Goal: Information Seeking & Learning: Learn about a topic

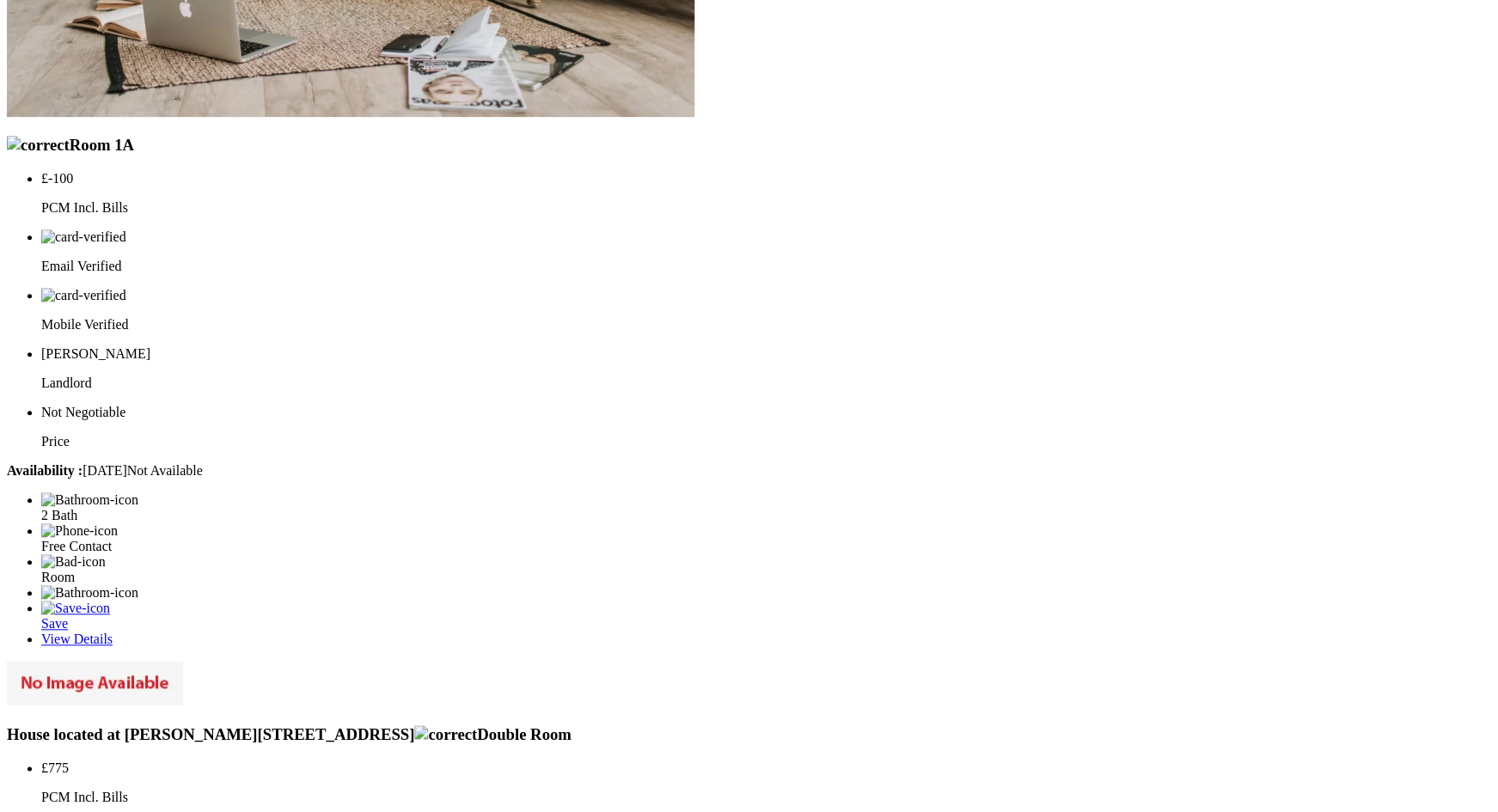
scroll to position [3400, 0]
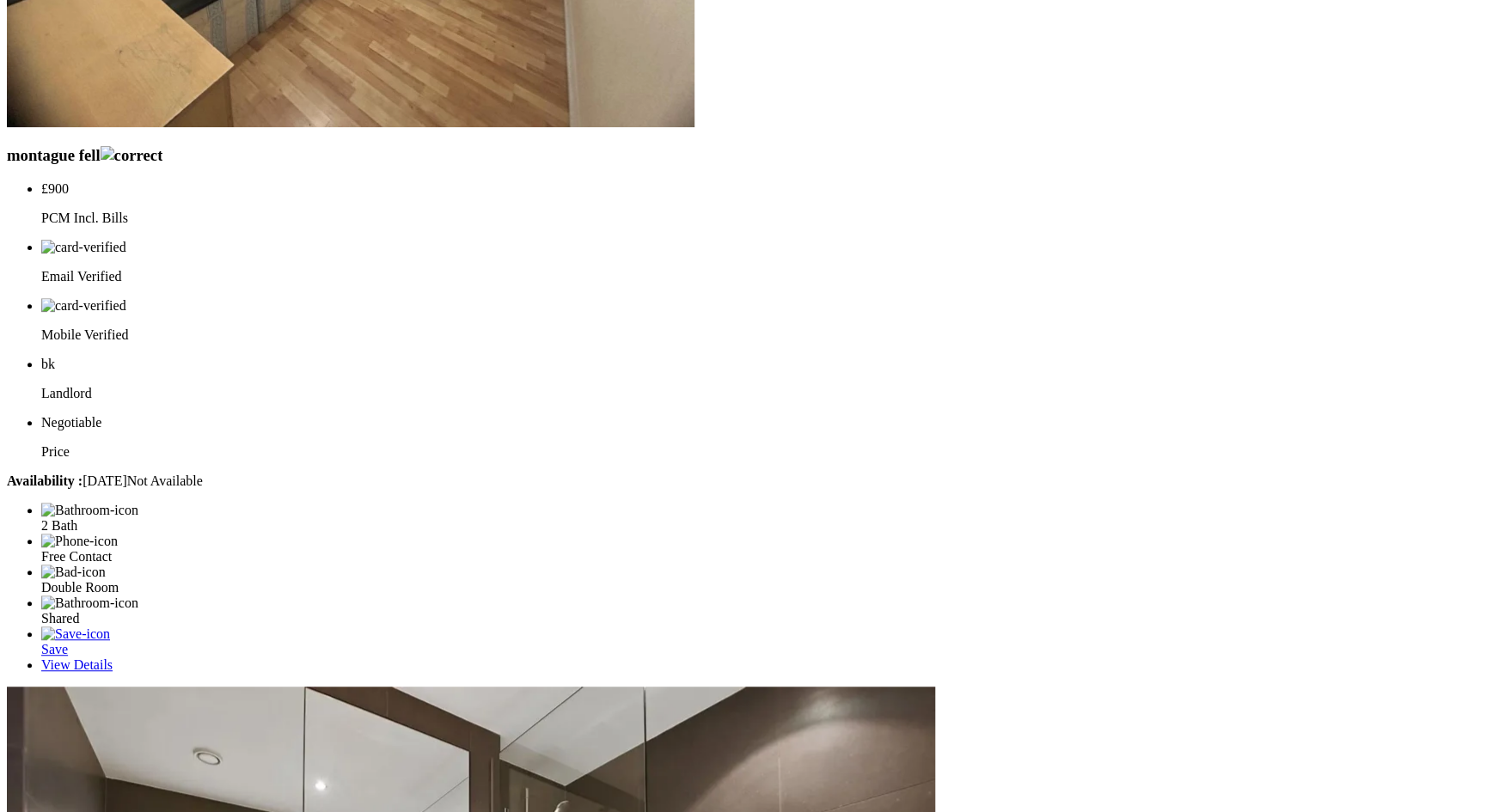
scroll to position [3107, 0]
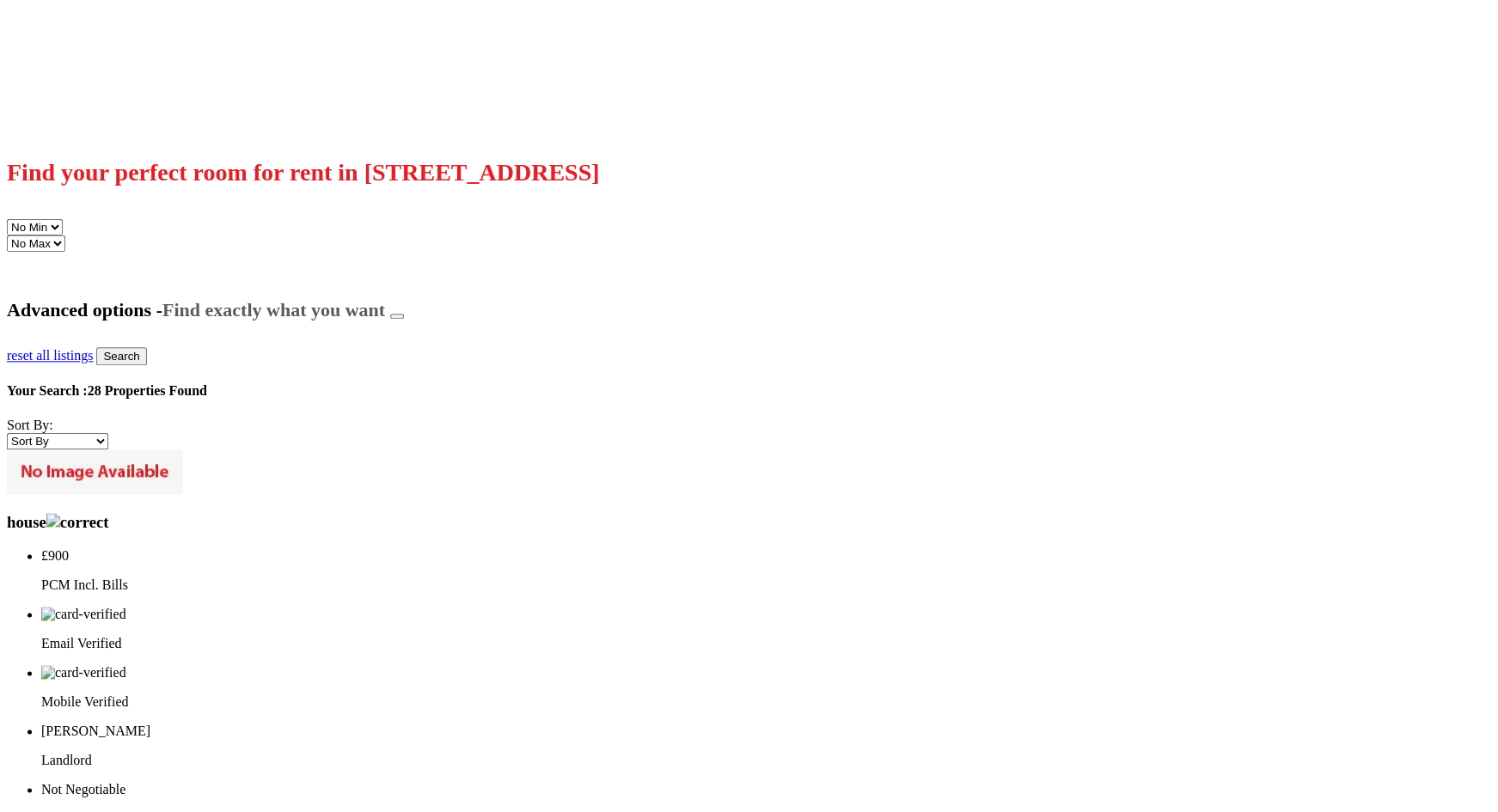
scroll to position [636, 0]
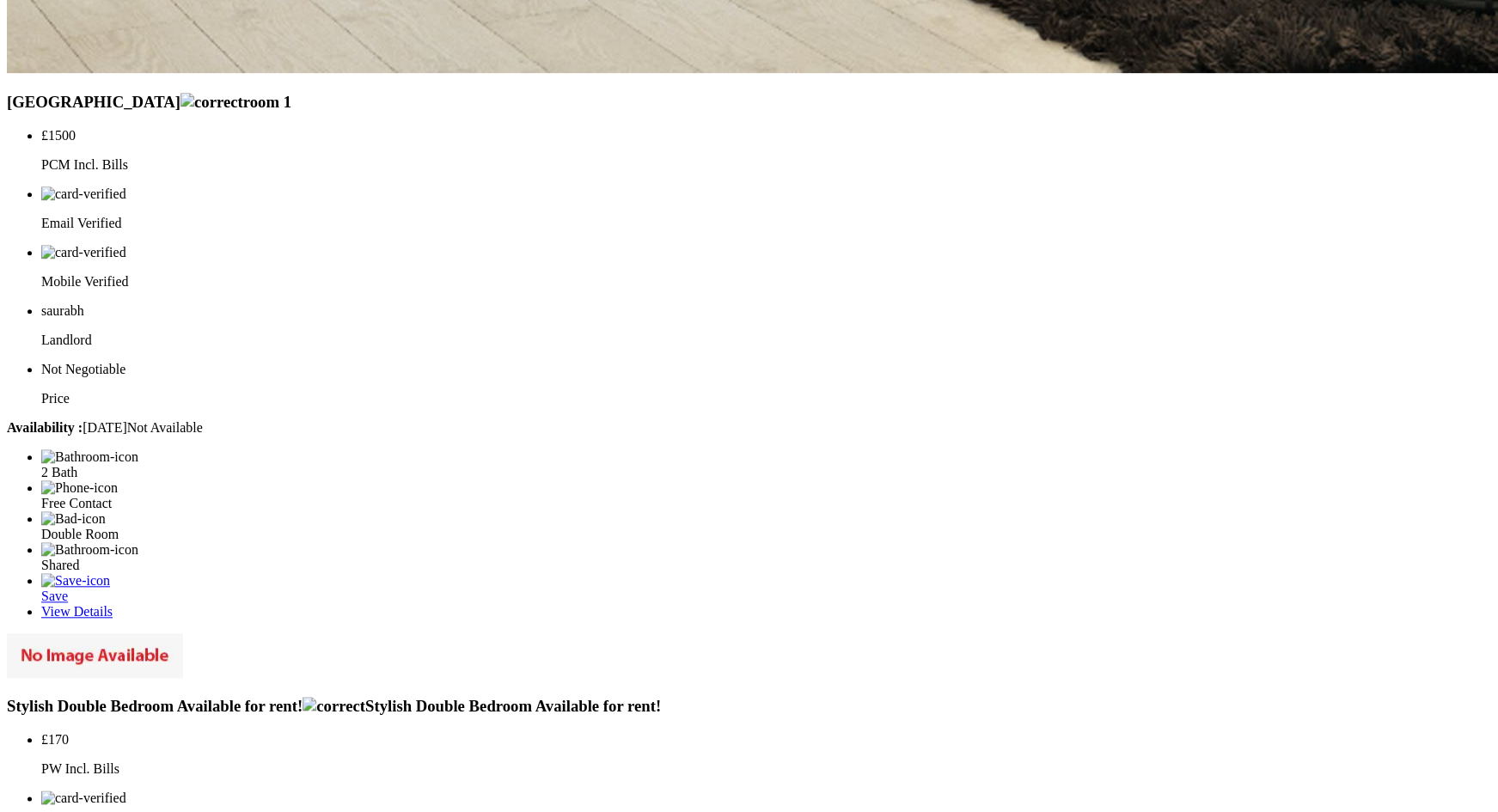
scroll to position [3292, 0]
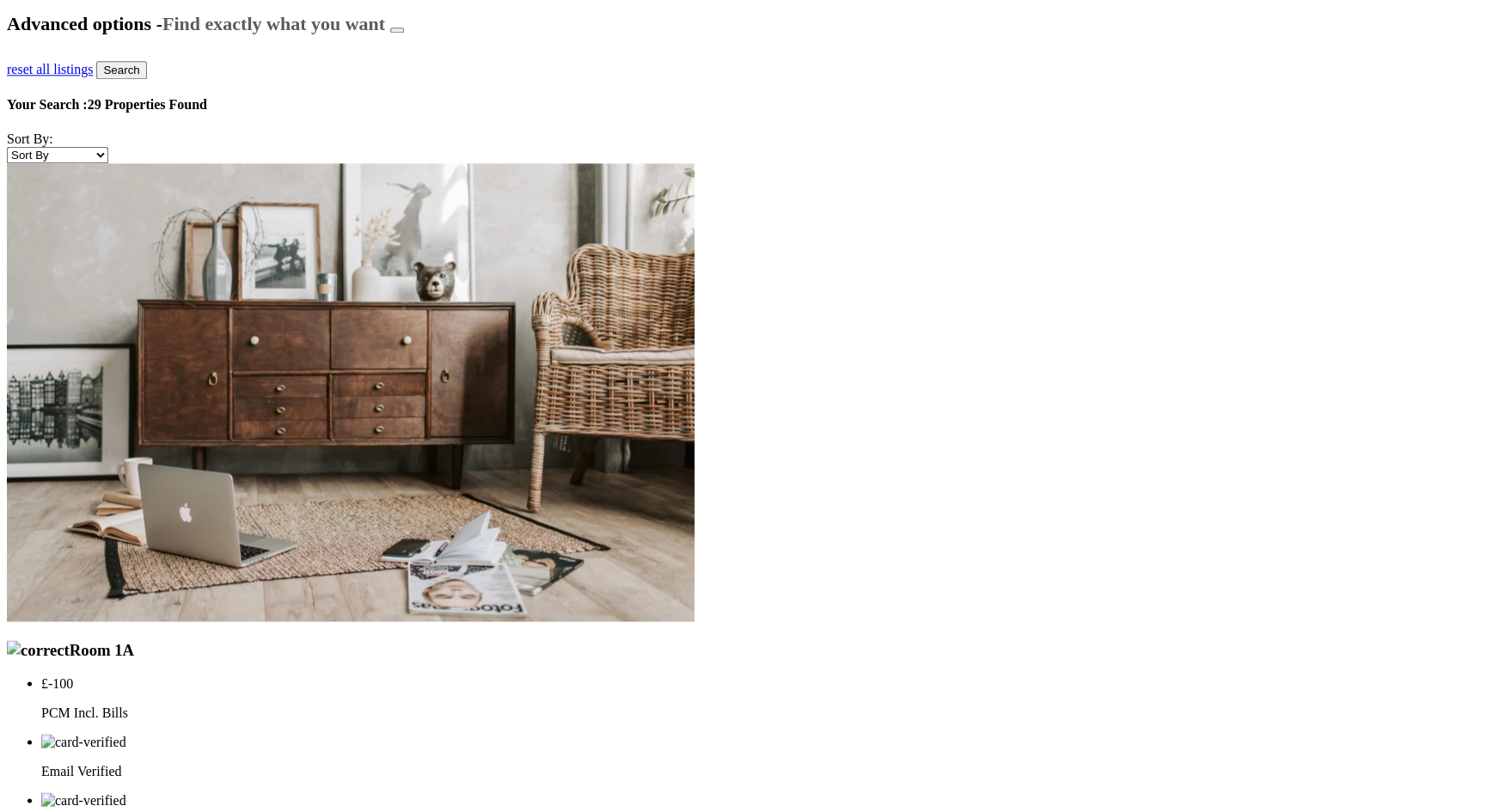
scroll to position [906, 0]
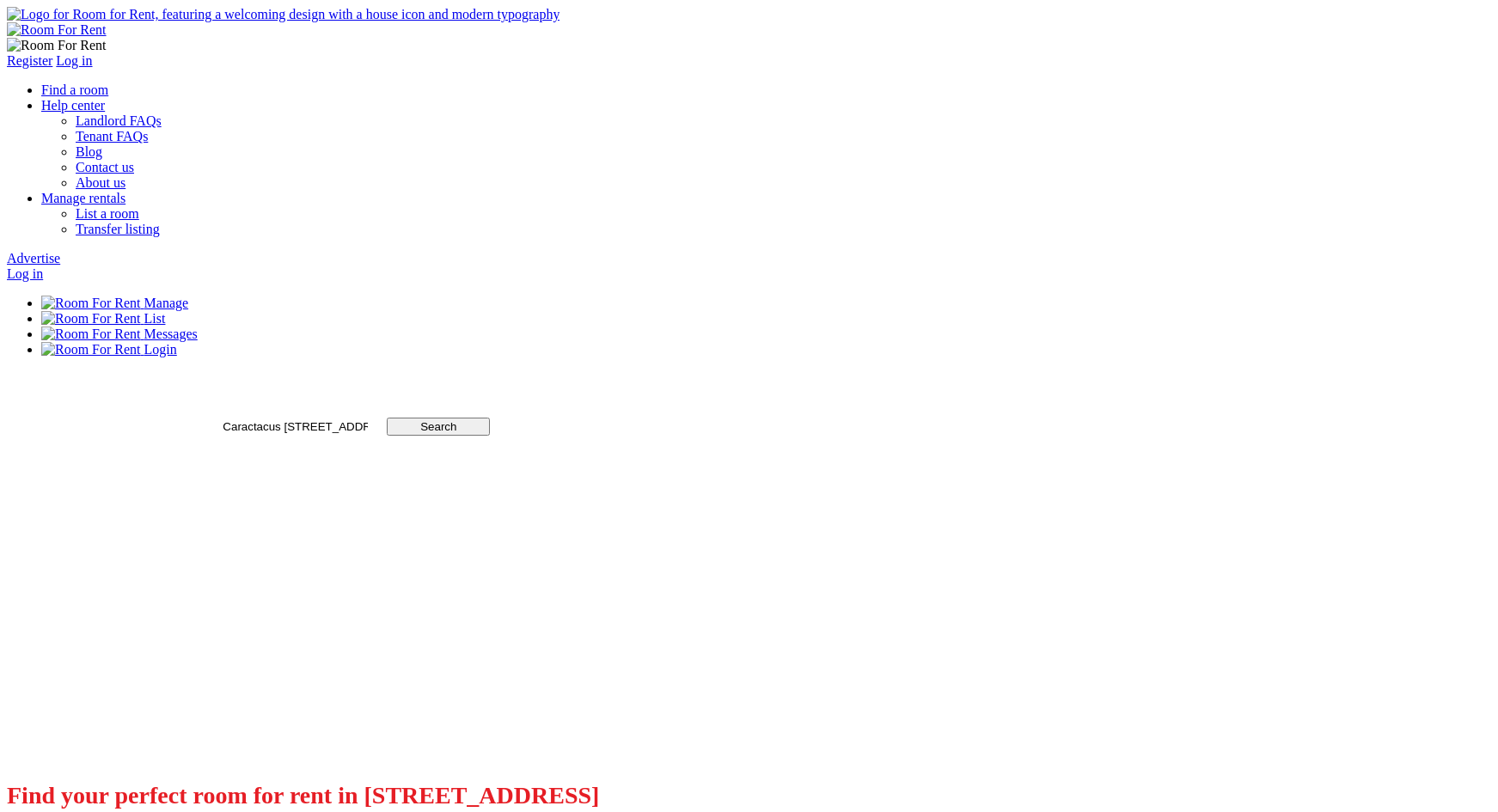
scroll to position [906, 0]
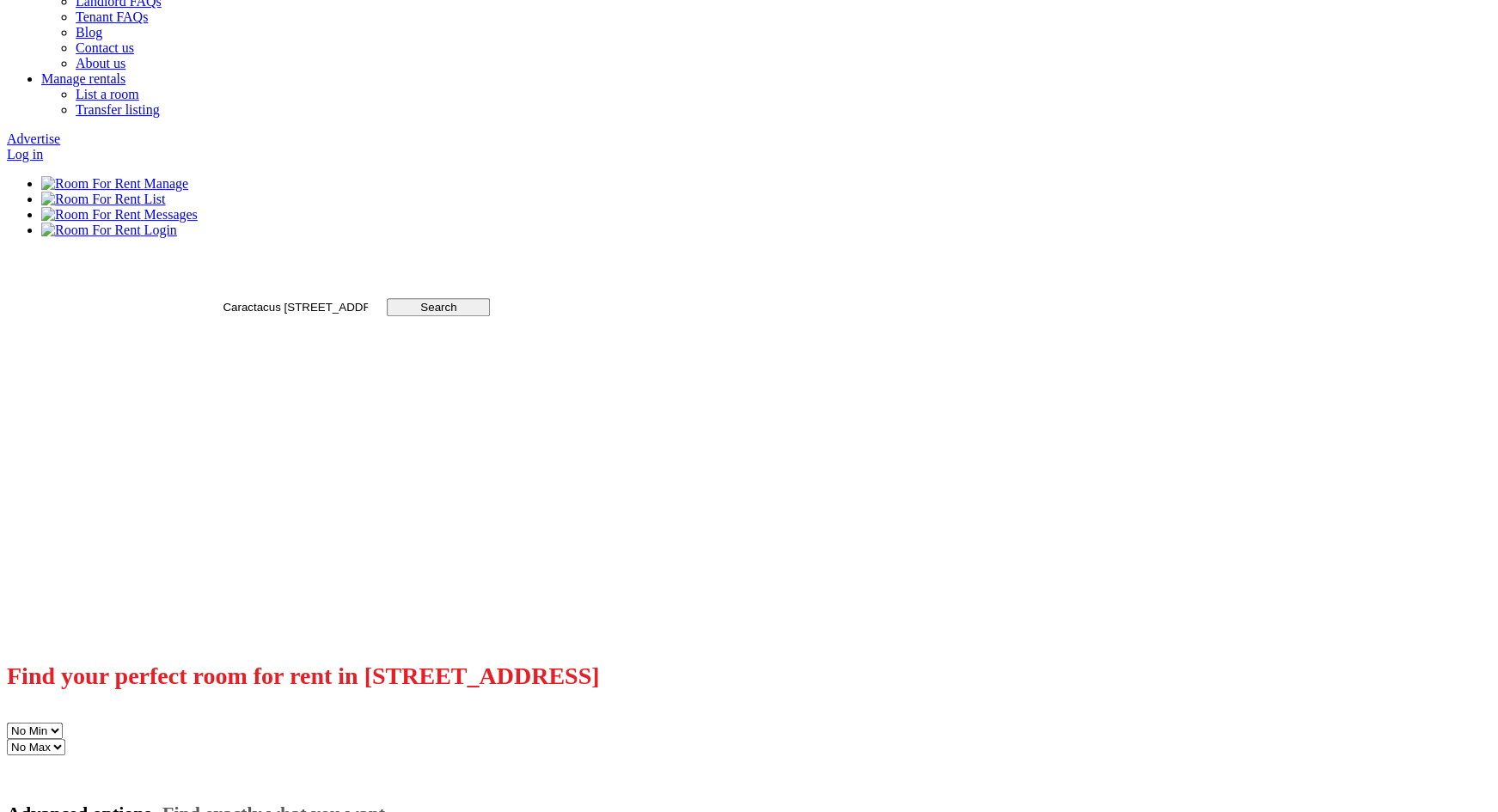
scroll to position [86, 0]
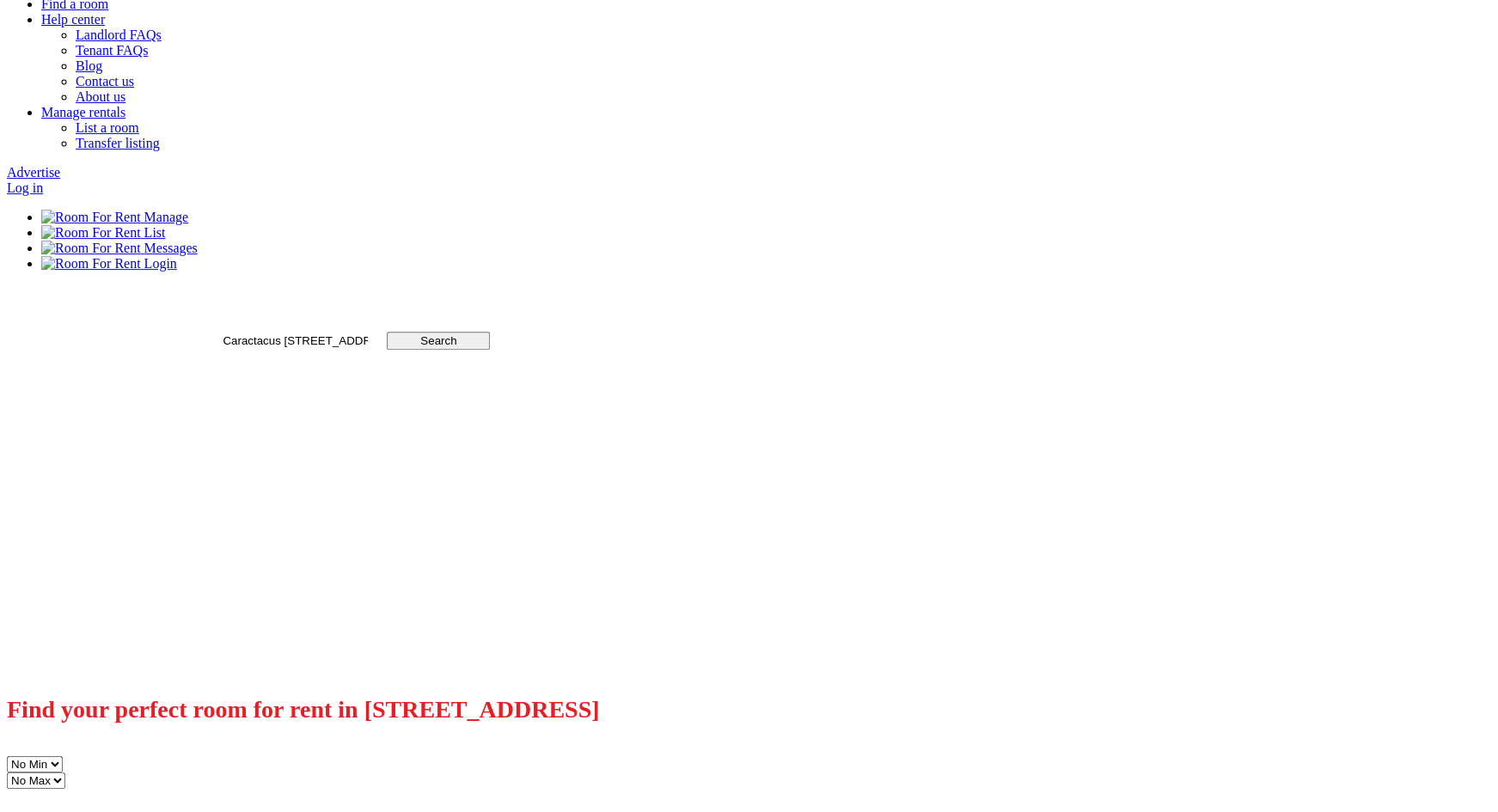
drag, startPoint x: 742, startPoint y: 200, endPoint x: 804, endPoint y: 199, distance: 62.0
click at [369, 334] on input "Caractacus [STREET_ADDRESS]" at bounding box center [295, 341] width 148 height 15
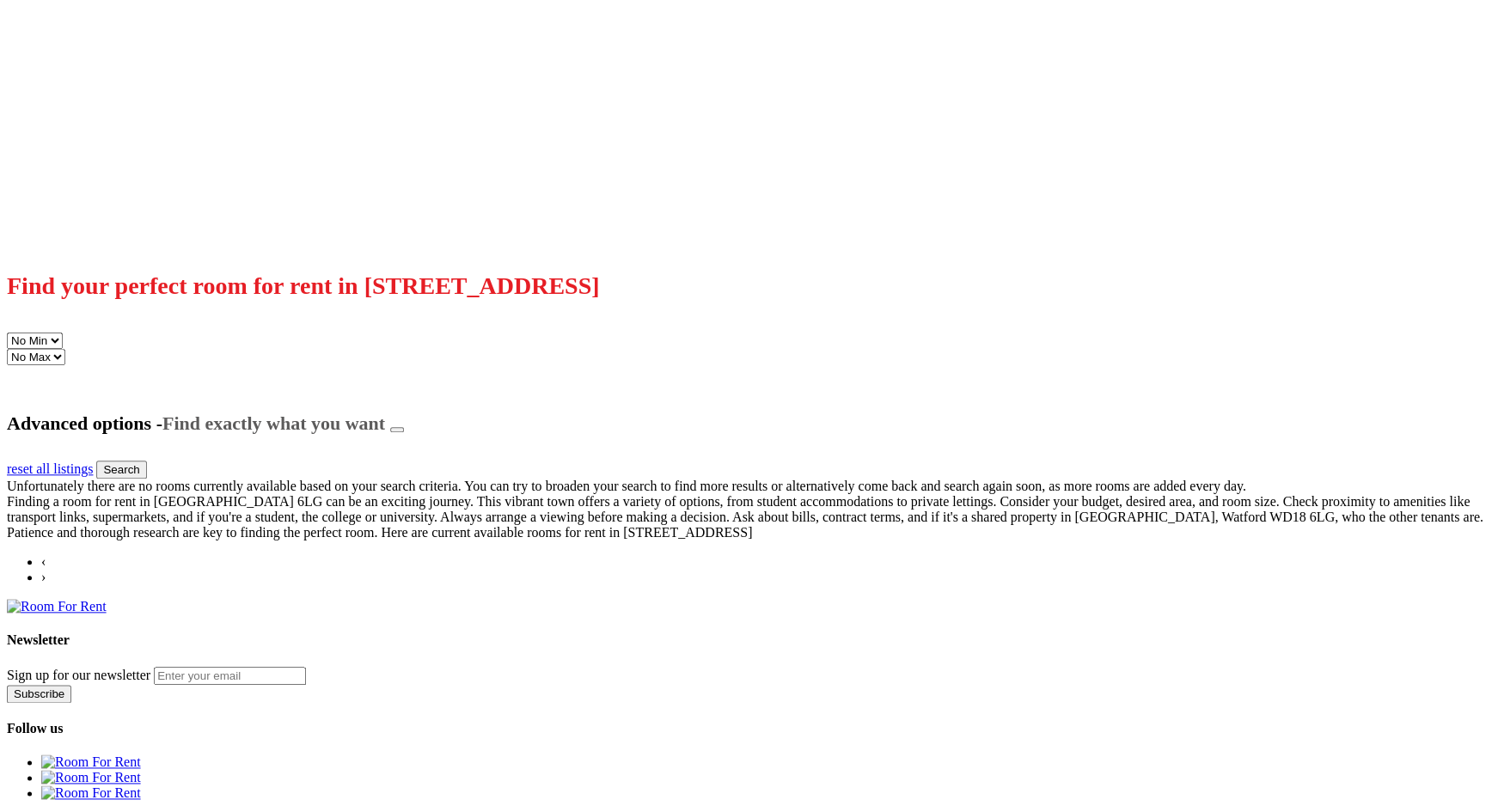
scroll to position [493, 0]
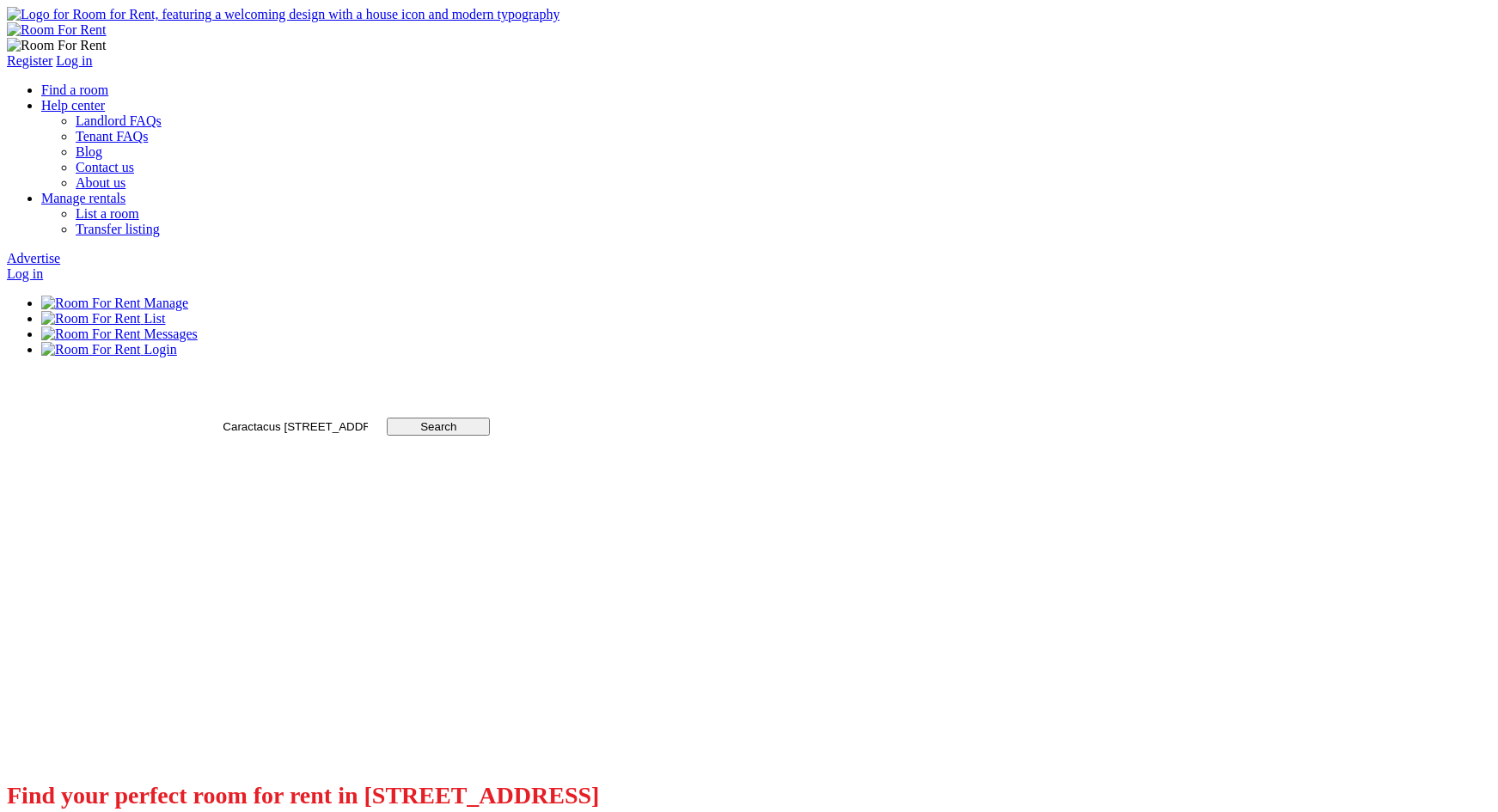
scroll to position [493, 0]
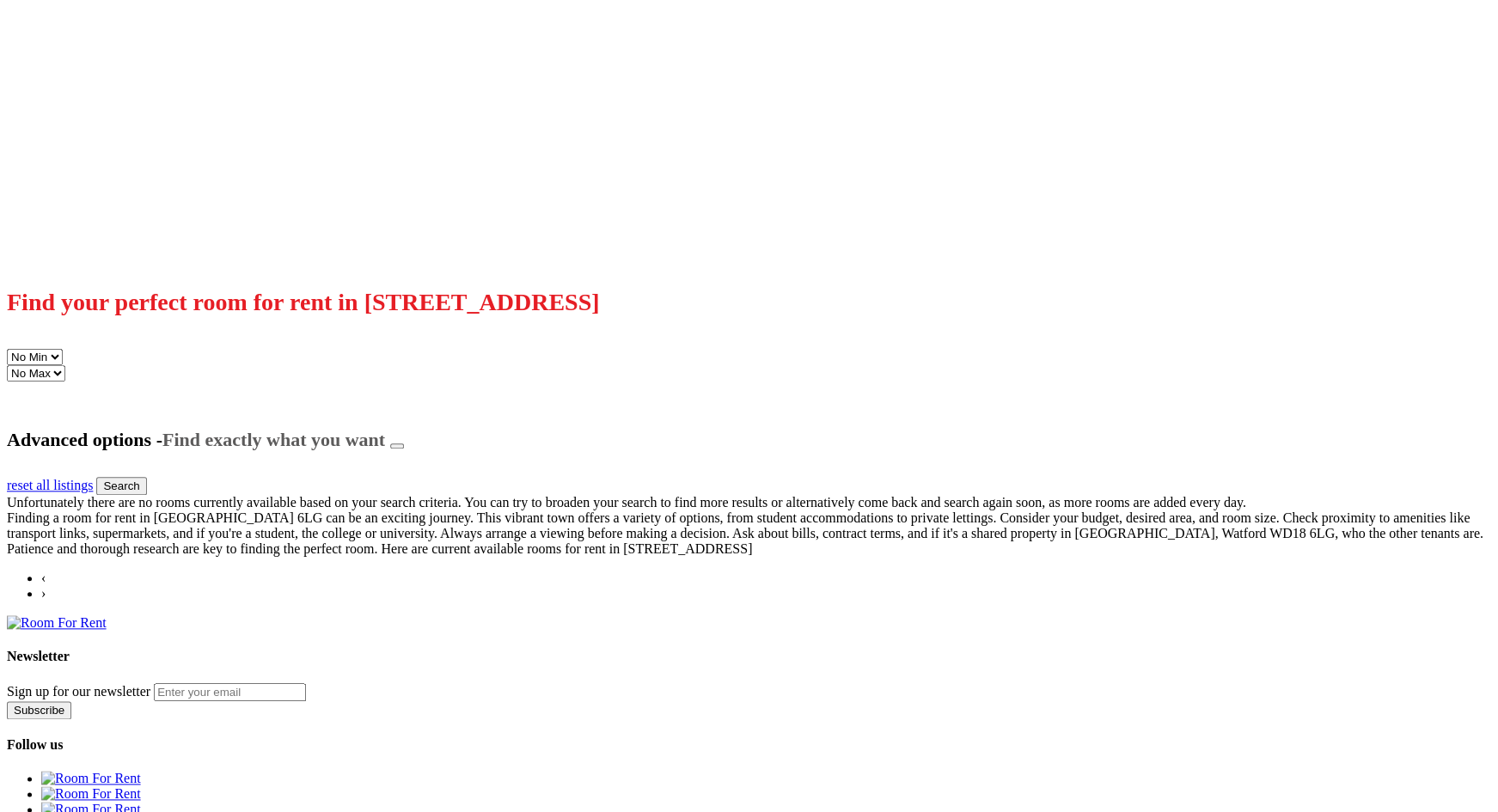
click at [93, 478] on link "reset all listings" at bounding box center [50, 485] width 86 height 15
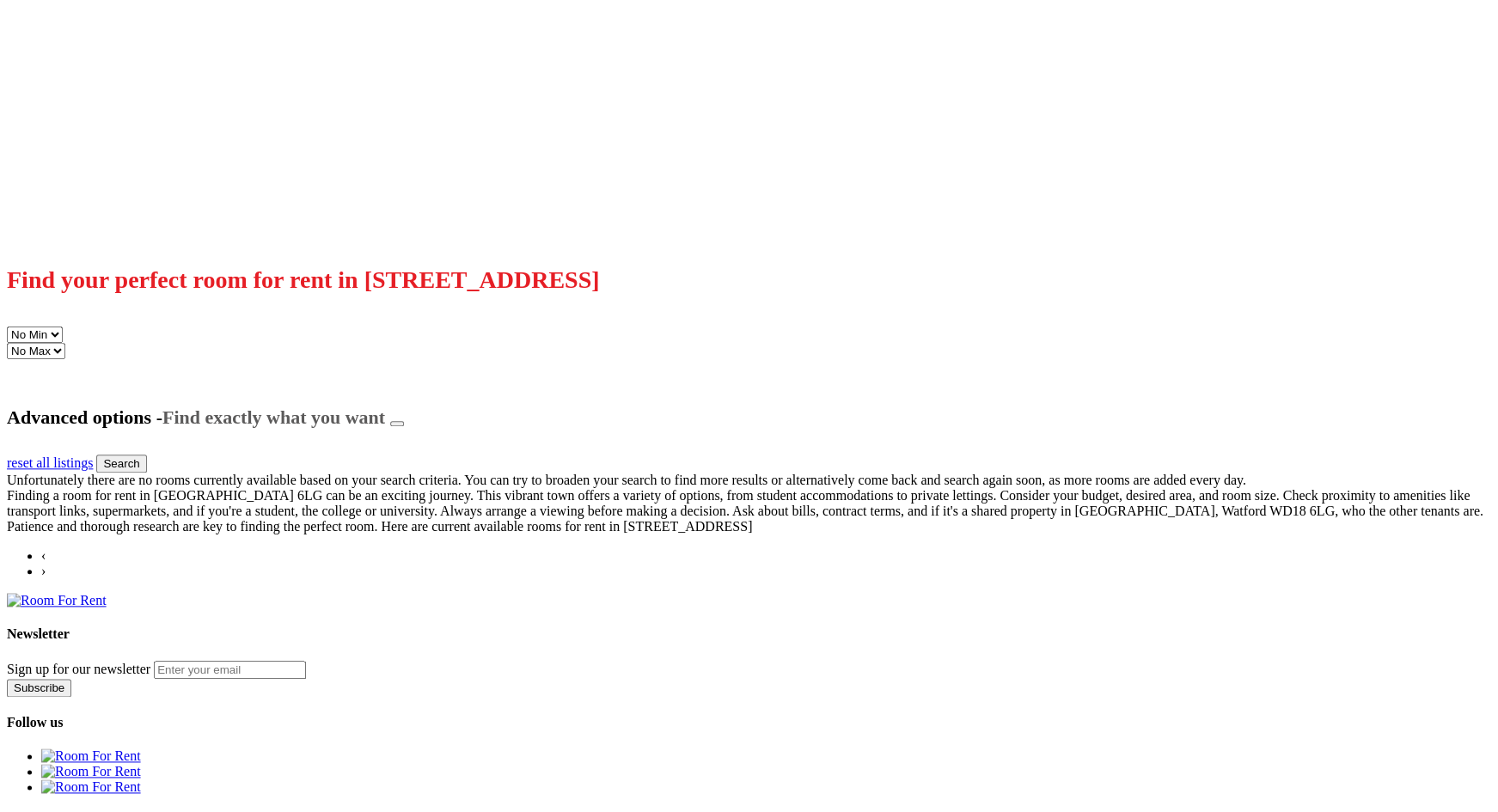
scroll to position [521, 0]
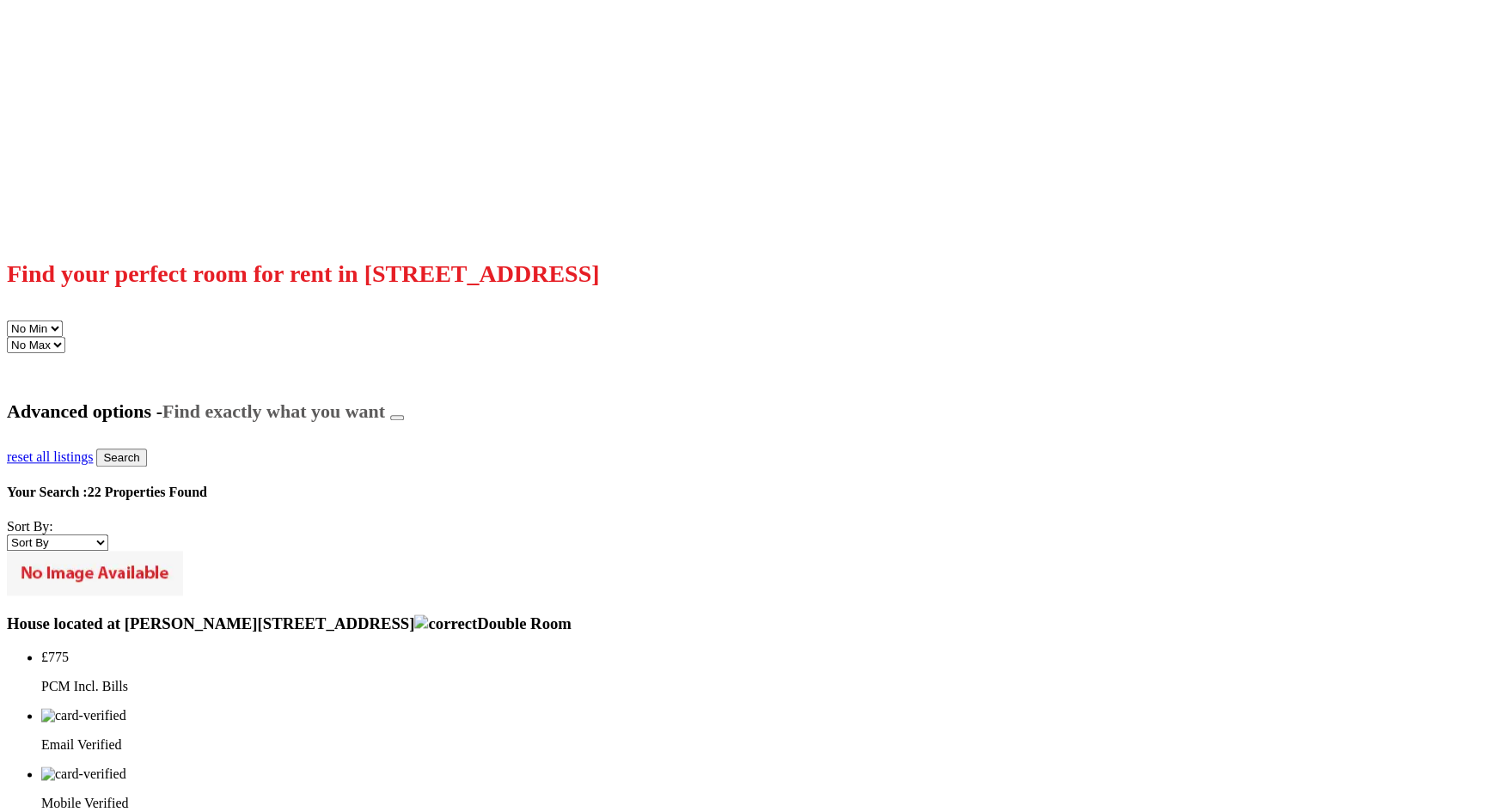
scroll to position [521, 0]
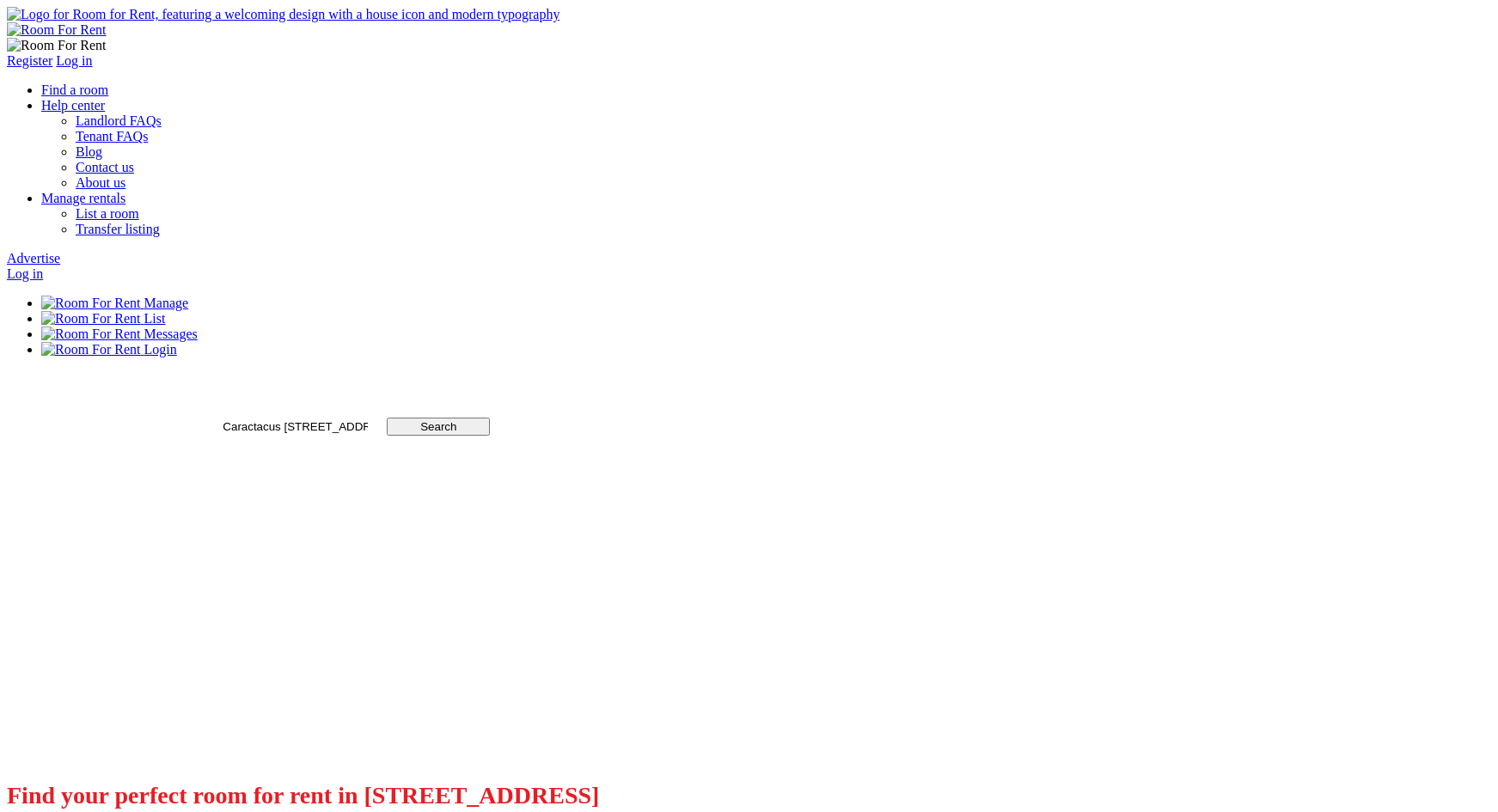
scroll to position [521, 0]
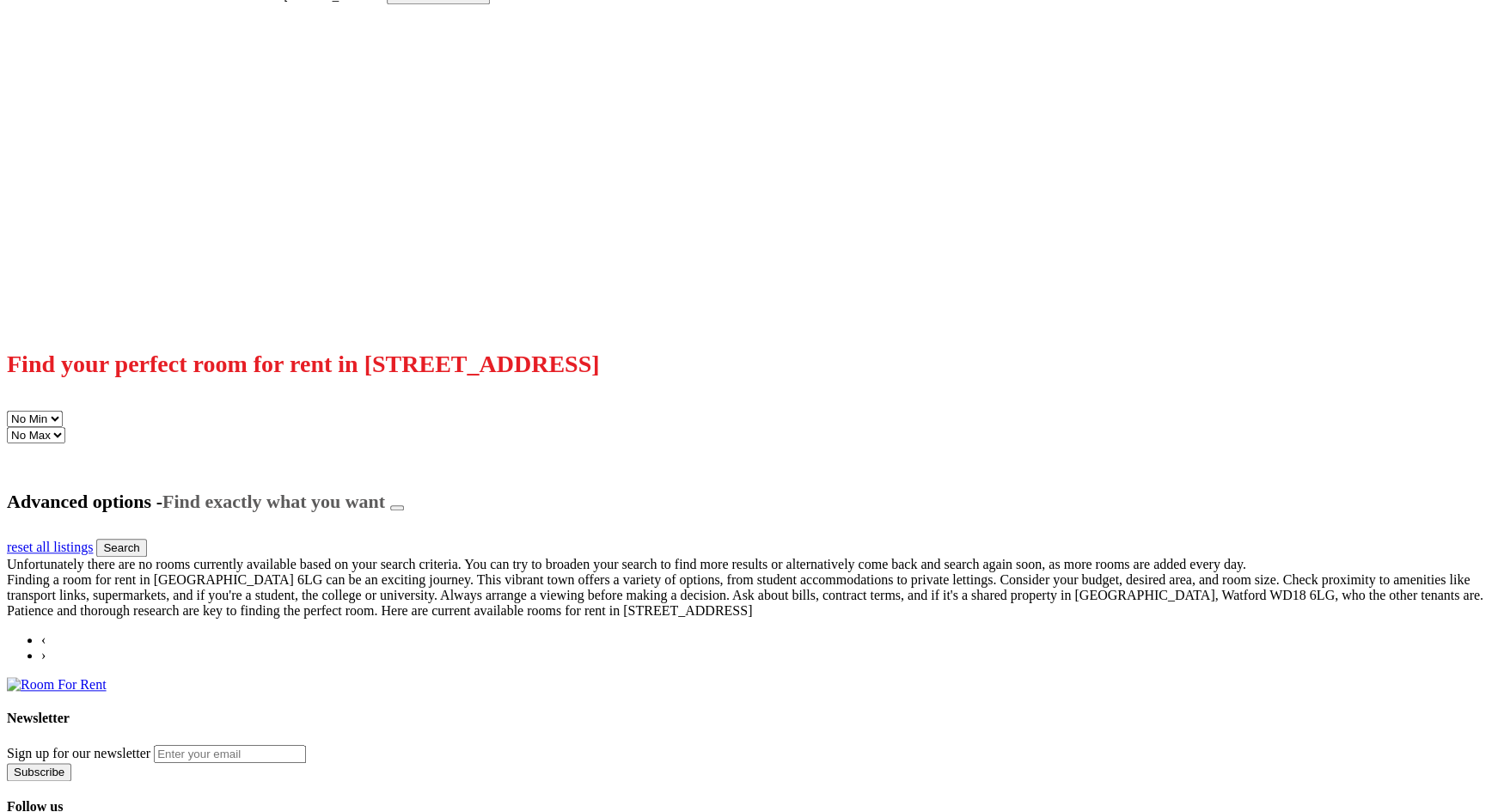
scroll to position [442, 0]
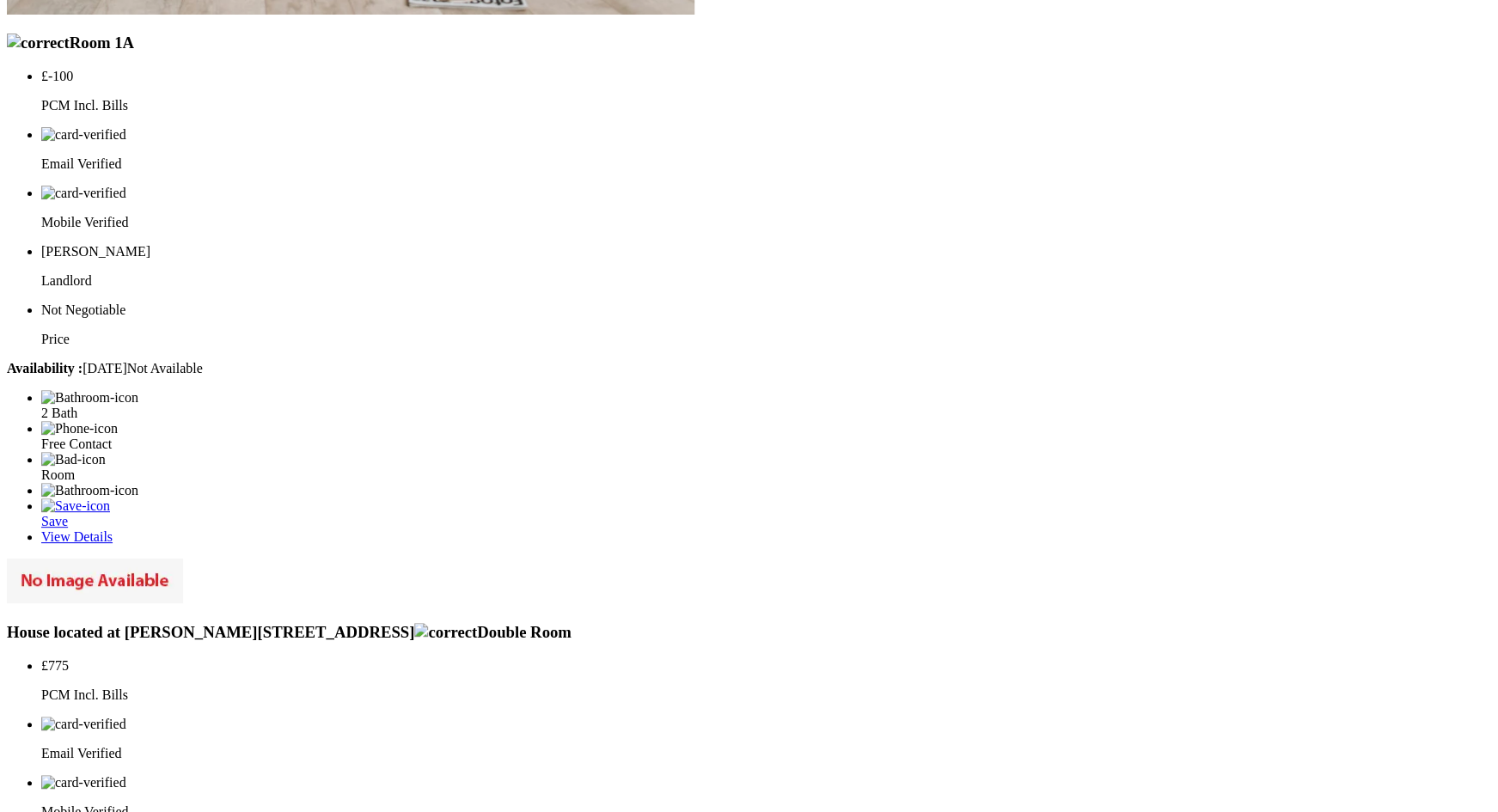
scroll to position [3555, 0]
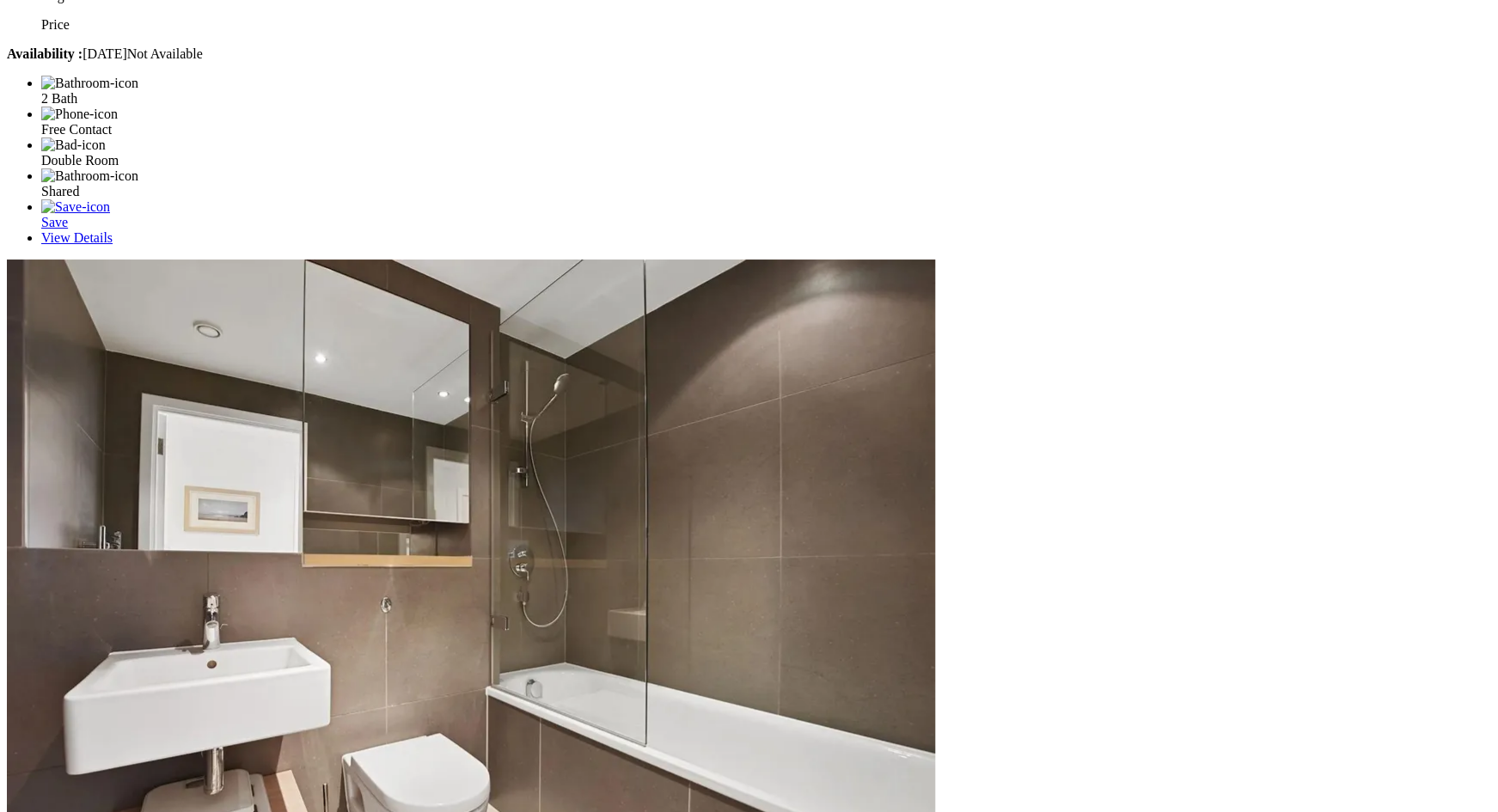
scroll to position [3530, 0]
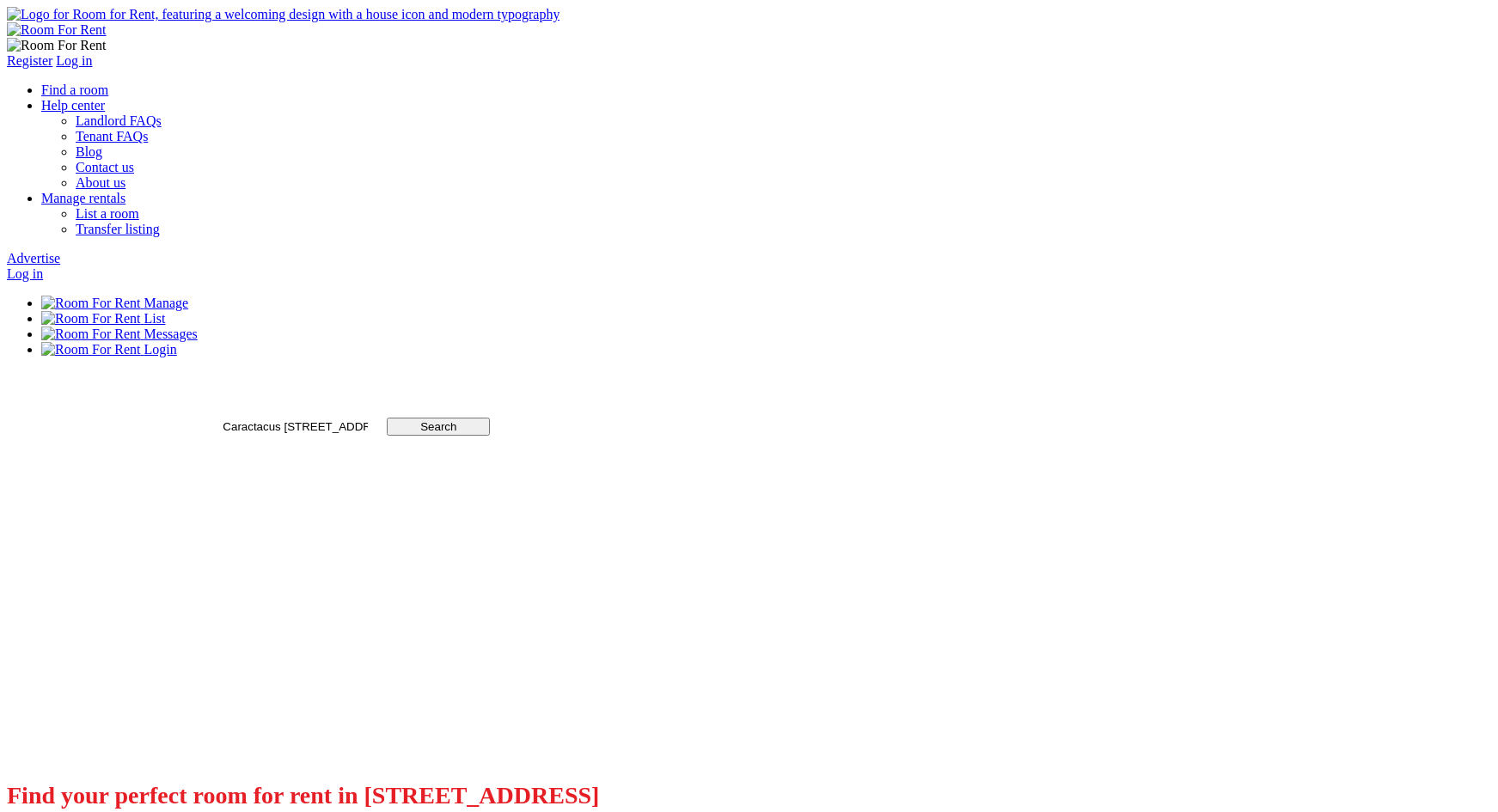
scroll to position [747, 0]
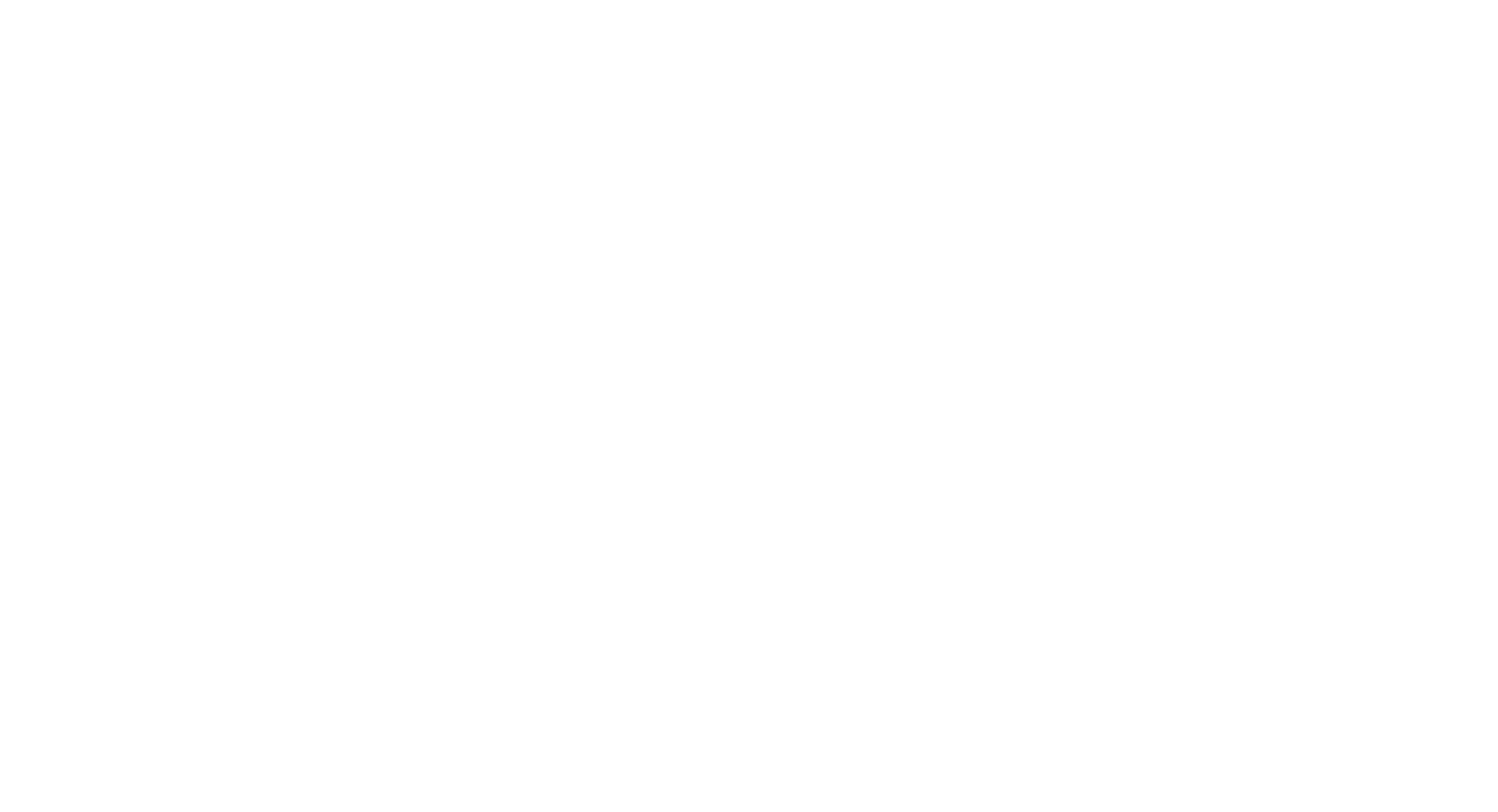
scroll to position [634, 0]
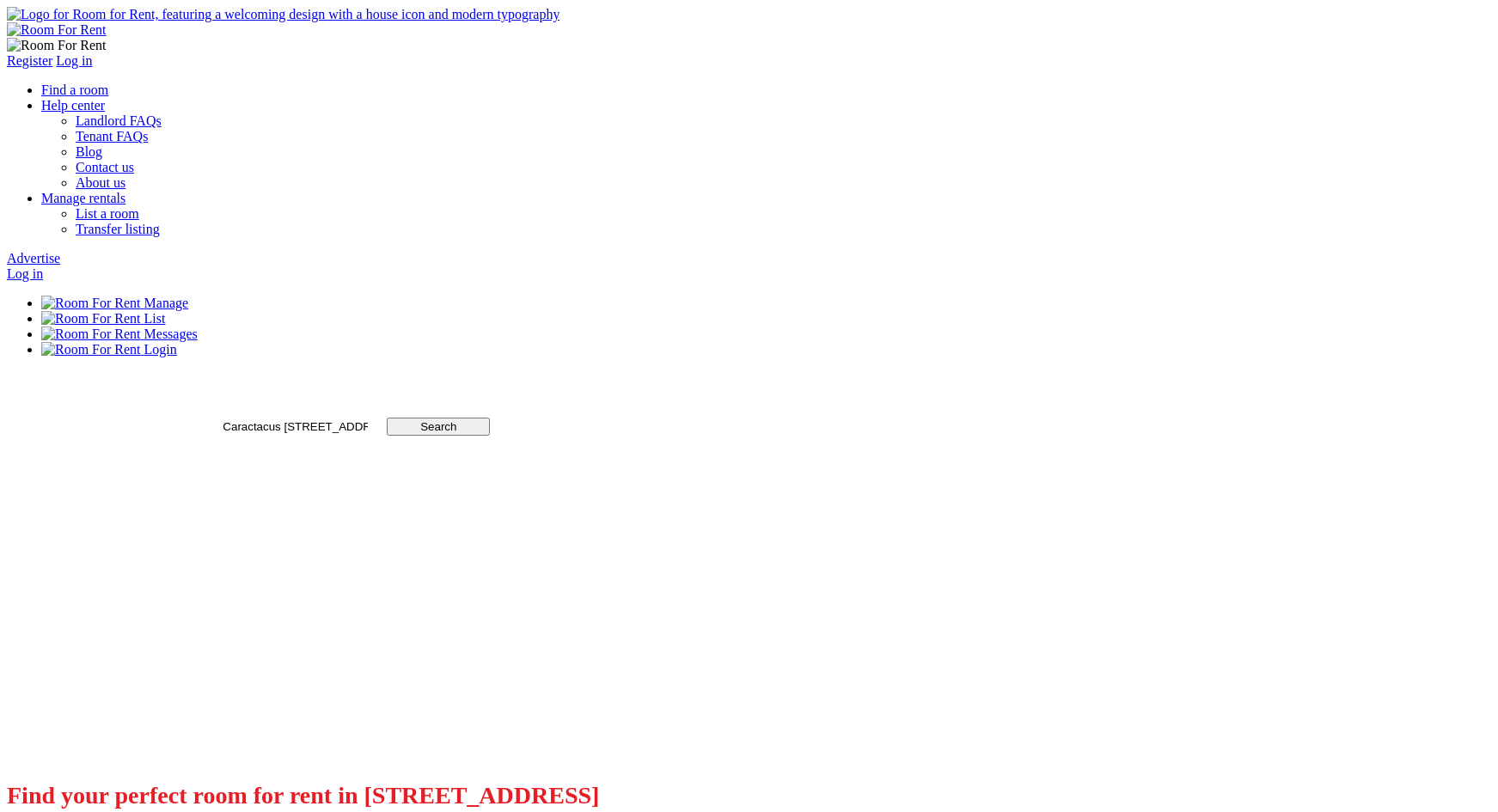
scroll to position [13, 0]
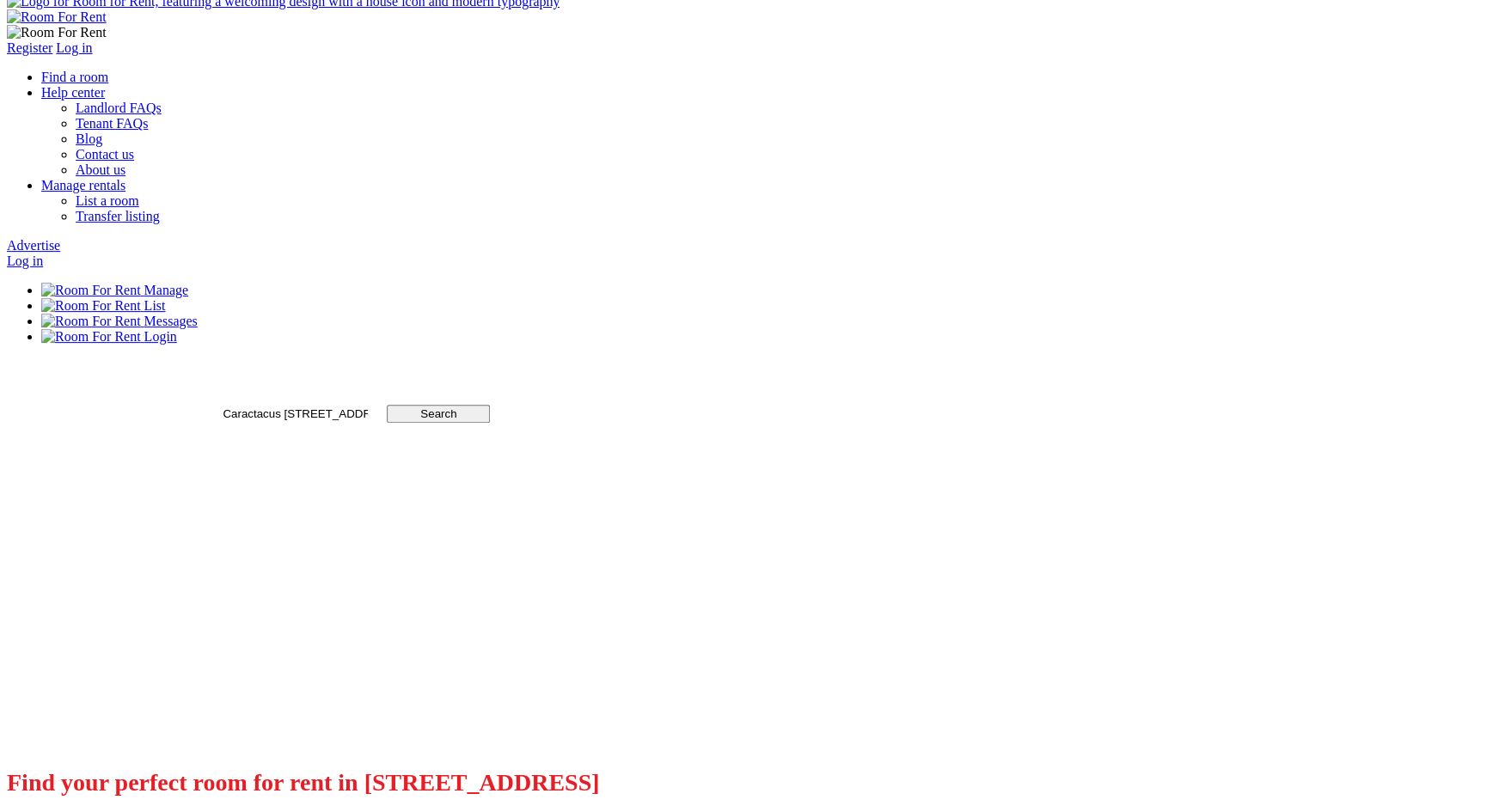
click at [369, 406] on input "Caractacus [STREET_ADDRESS]" at bounding box center [295, 413] width 148 height 15
type input "[GEOGRAPHIC_DATA], [GEOGRAPHIC_DATA]"
click at [490, 404] on input "Search" at bounding box center [438, 413] width 103 height 18
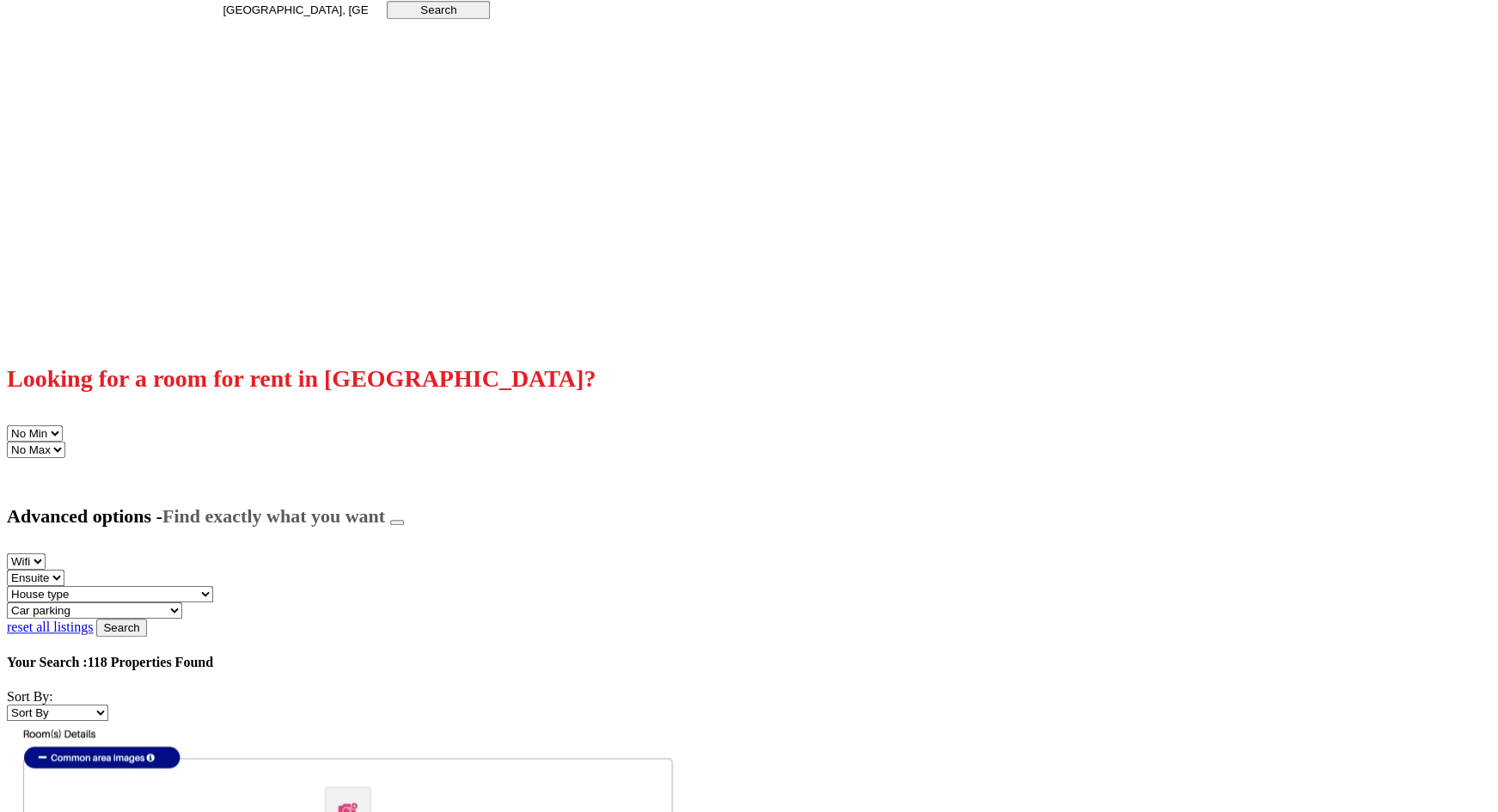
scroll to position [423, 0]
